Goal: Transaction & Acquisition: Purchase product/service

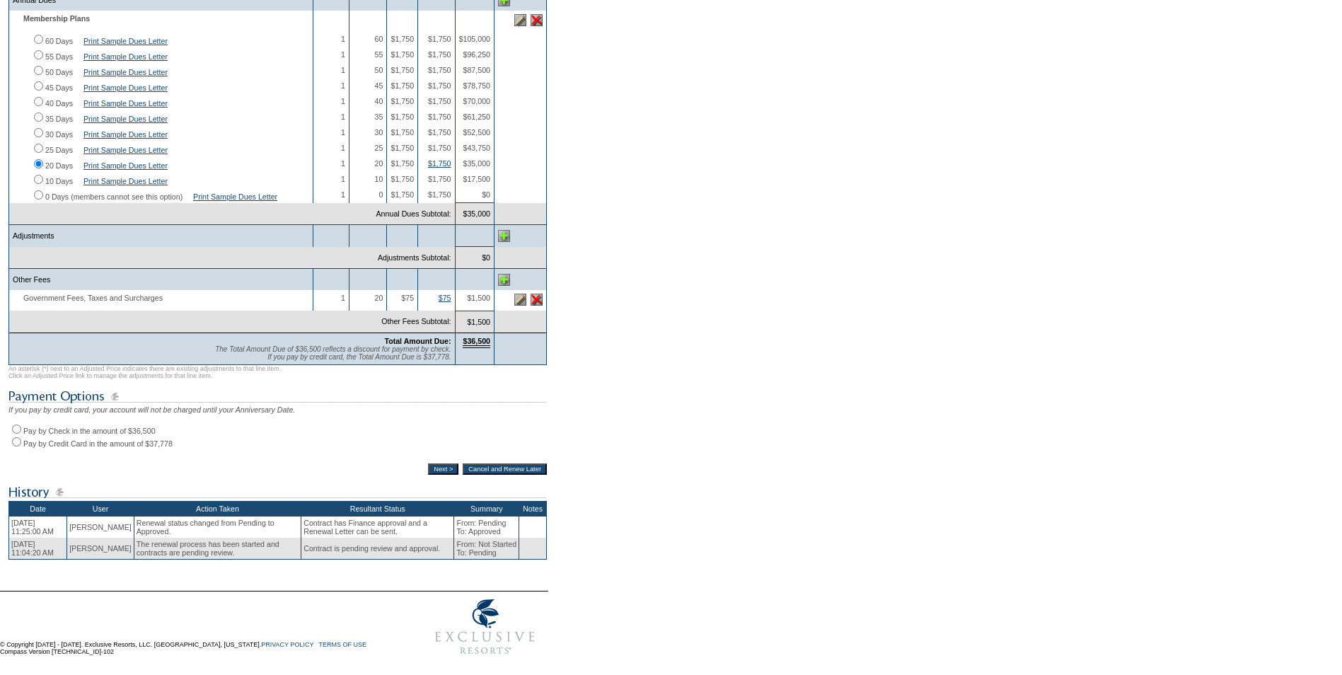
scroll to position [354, 0]
click at [17, 434] on input "Pay by Check in the amount of $36,500" at bounding box center [16, 428] width 9 height 9
radio input "true"
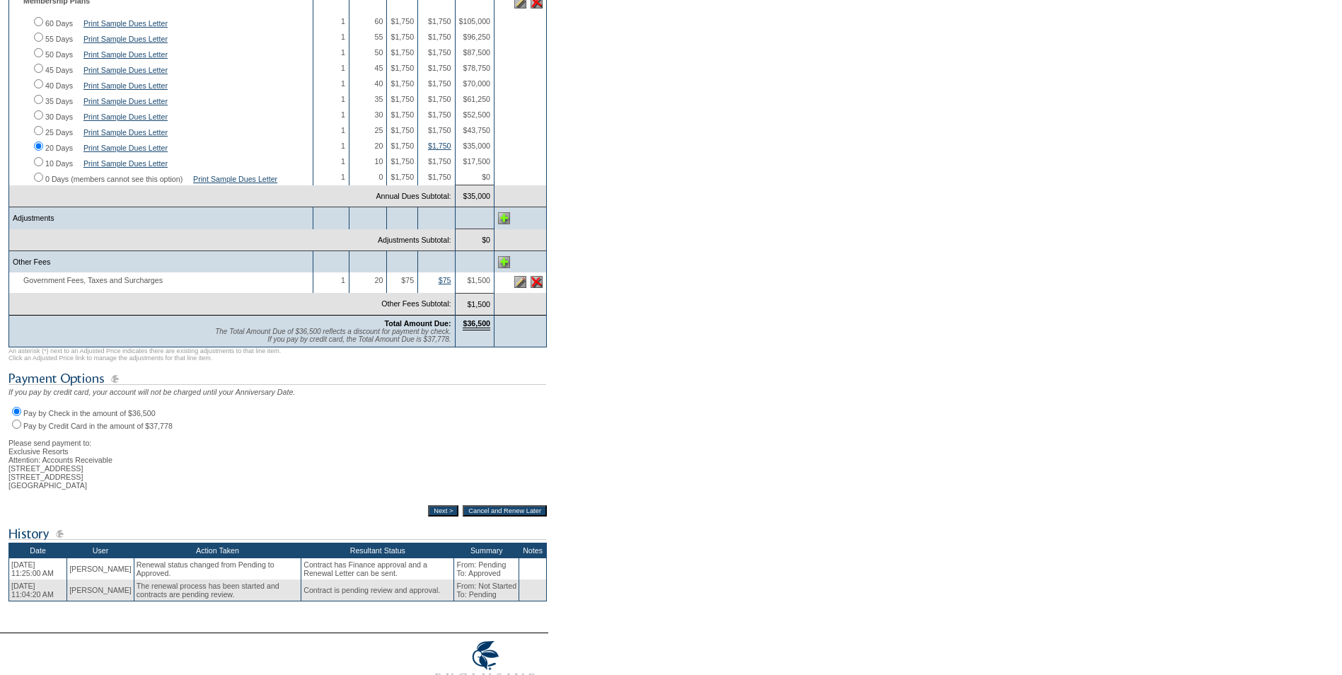
click at [432, 516] on input "Next >" at bounding box center [443, 510] width 30 height 11
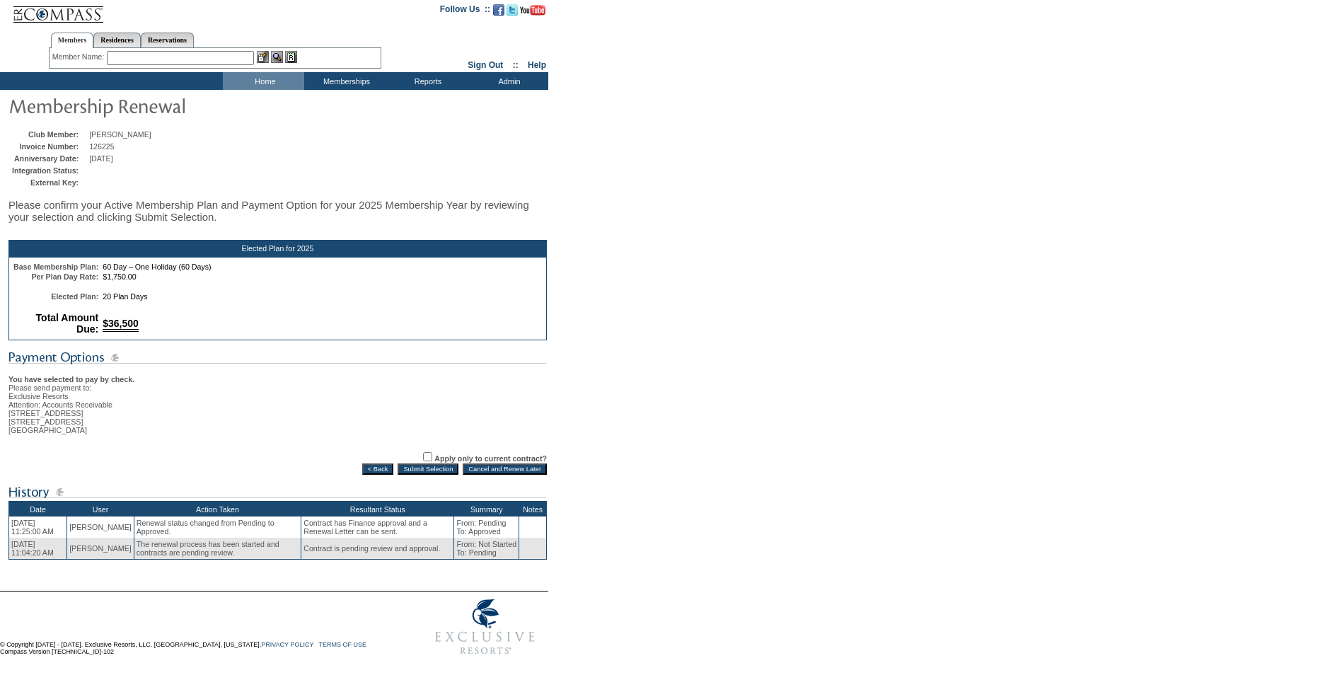
scroll to position [50, 0]
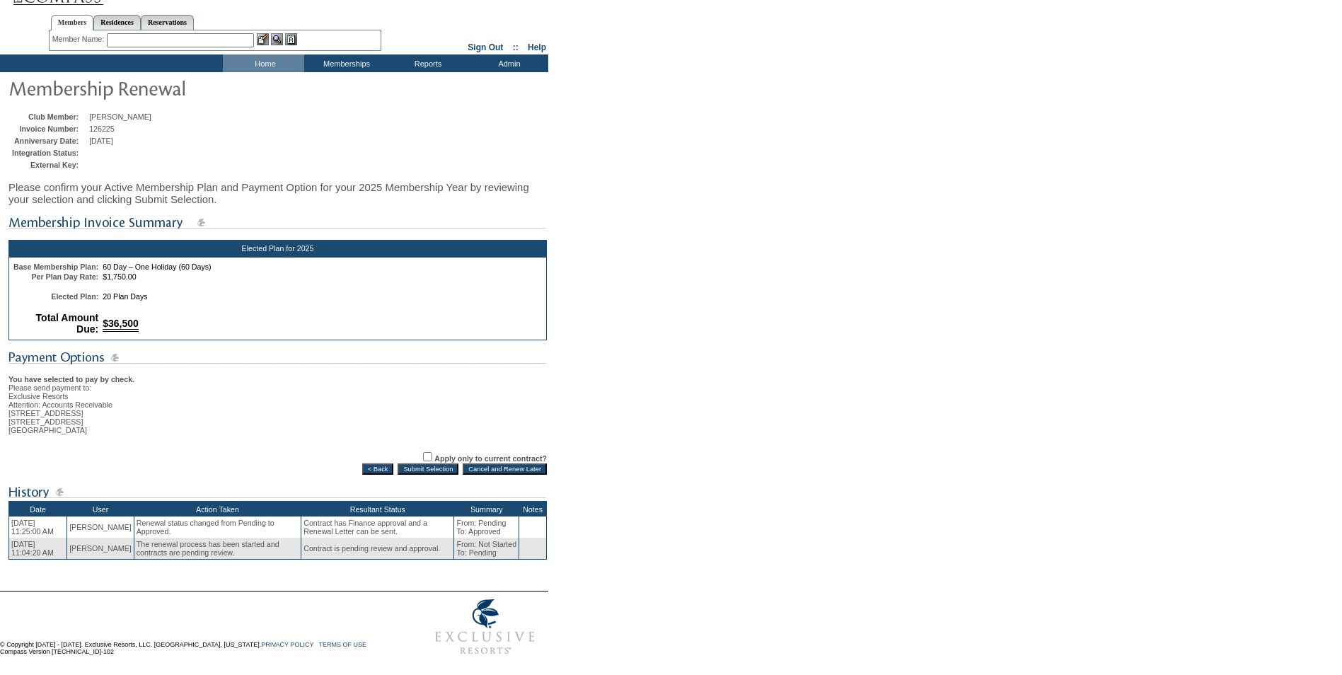
click at [429, 465] on input "Submit Selection" at bounding box center [428, 468] width 61 height 11
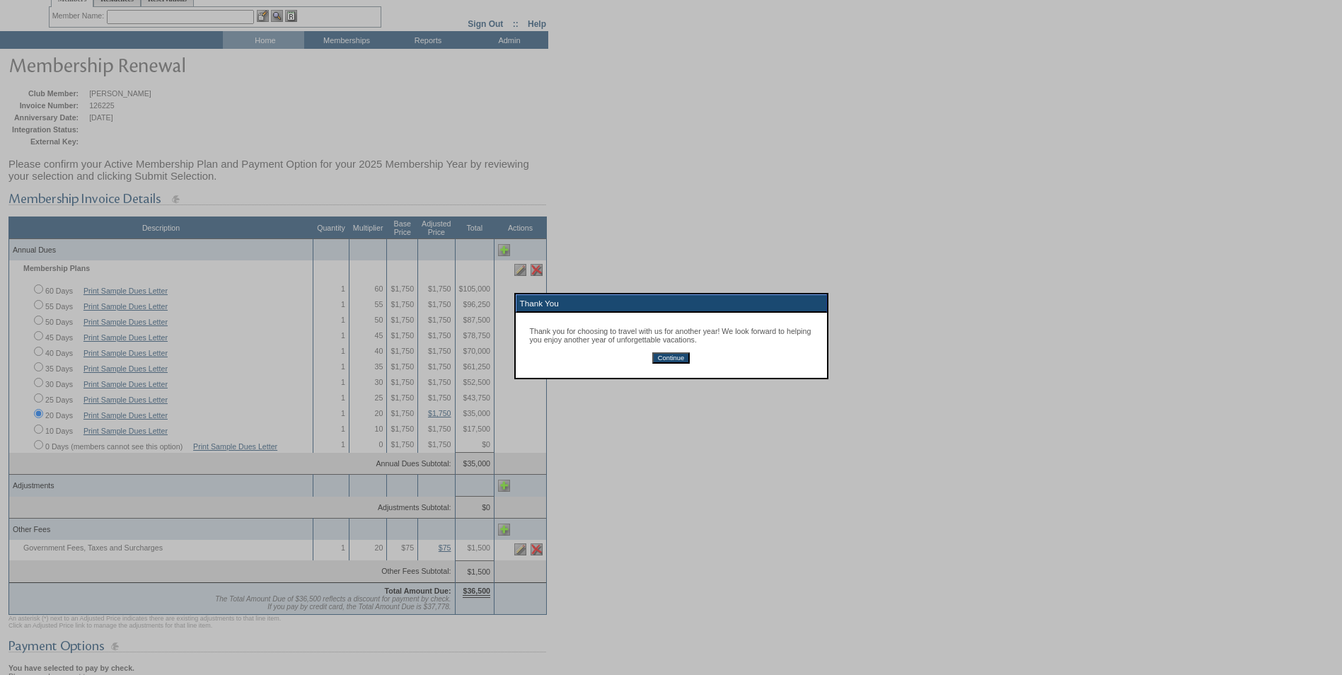
click at [671, 361] on input "Continue" at bounding box center [670, 357] width 37 height 11
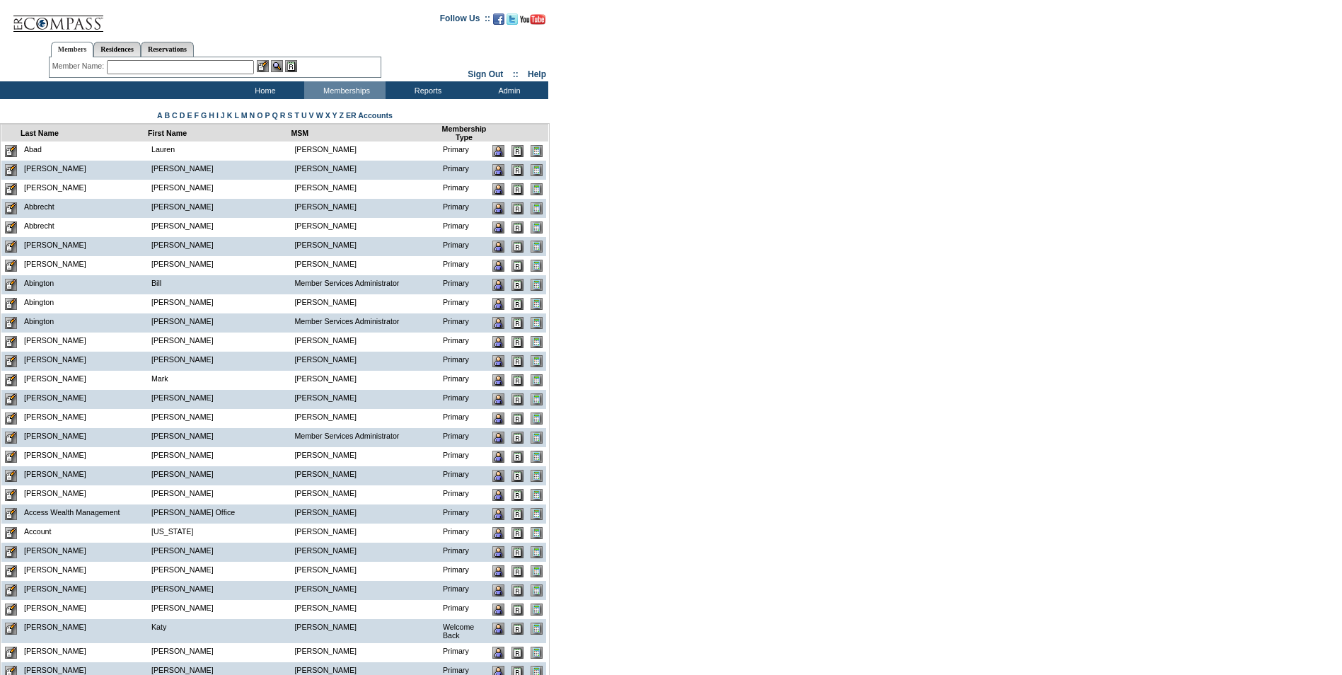
click at [144, 69] on input "text" at bounding box center [180, 67] width 147 height 14
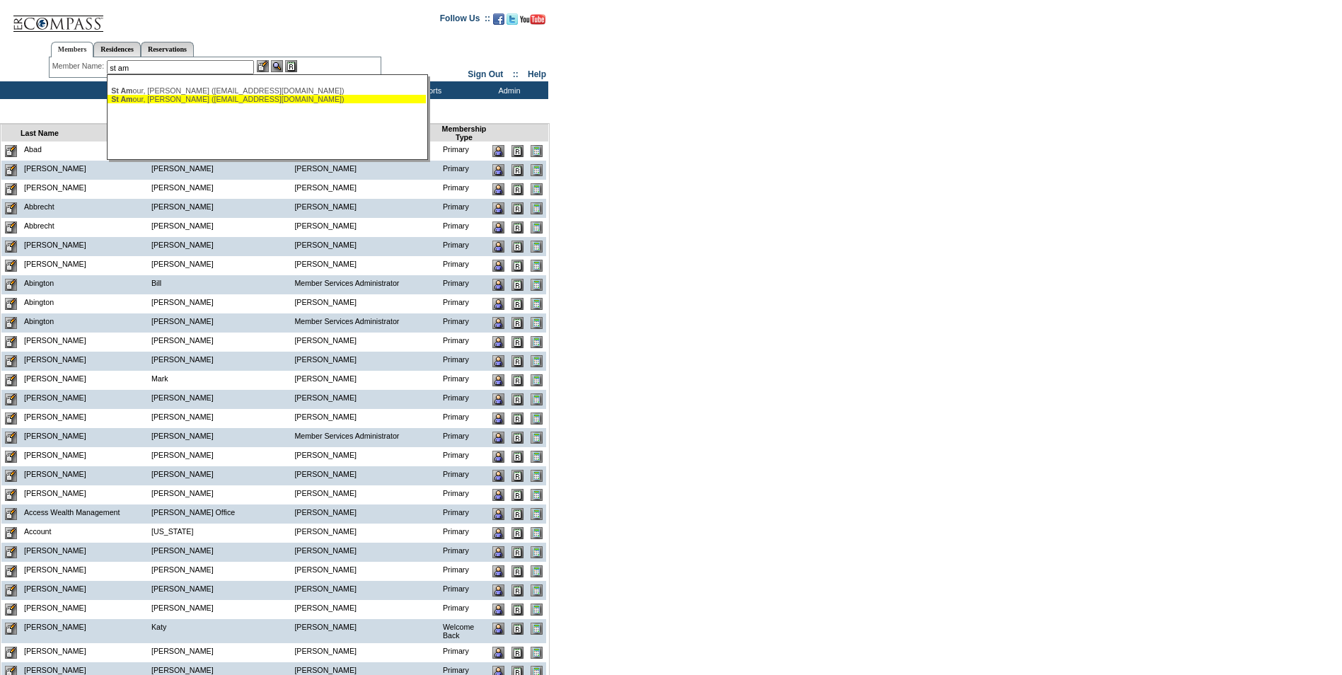
click at [189, 101] on div "St Am our, Tracy (tstamour@warrenproperties.com)" at bounding box center [266, 99] width 311 height 8
type input "St Amour, Tracy (tstamour@warrenproperties.com)"
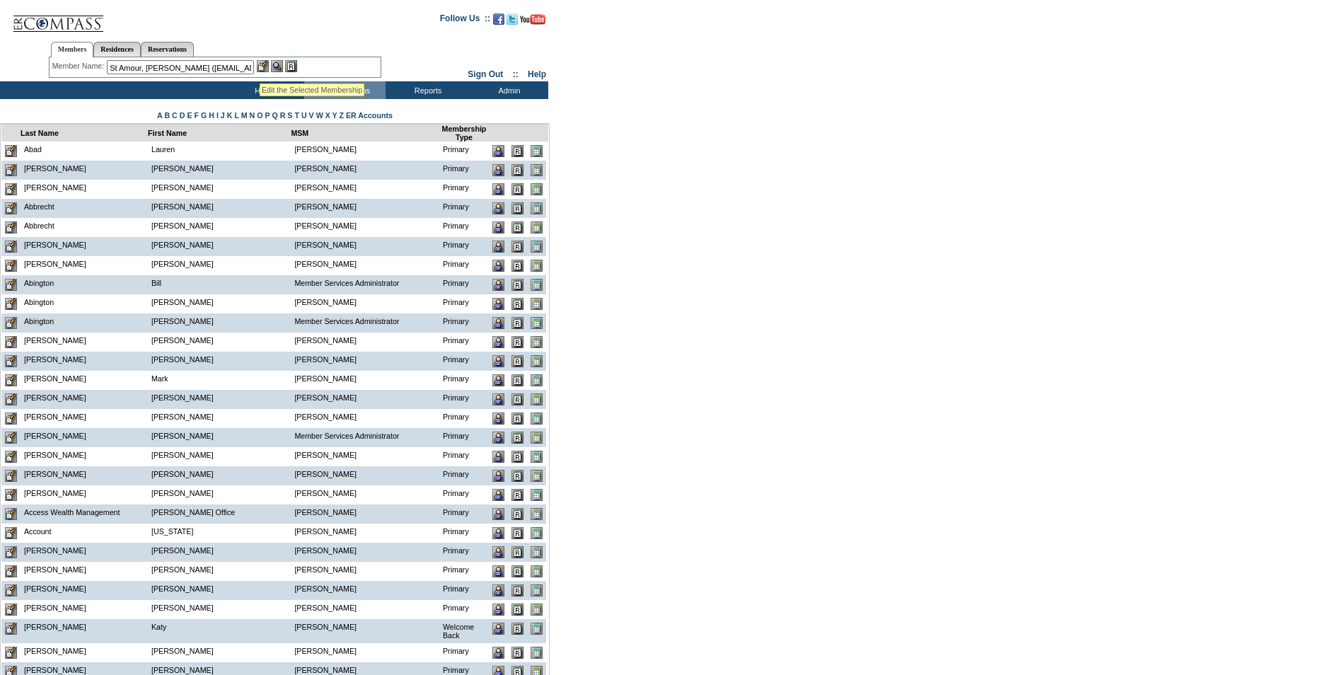
click at [265, 68] on img at bounding box center [263, 66] width 12 height 12
